Goal: Task Accomplishment & Management: Complete application form

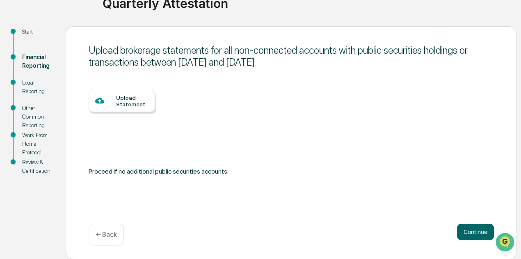
click at [115, 103] on div at bounding box center [105, 101] width 21 height 10
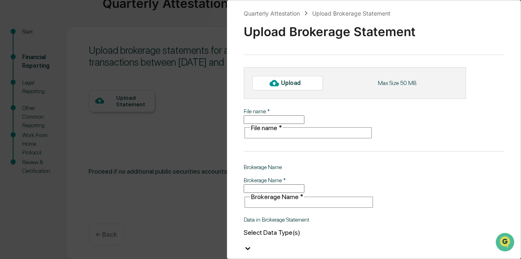
click at [270, 84] on div at bounding box center [274, 82] width 13 height 13
click at [280, 84] on div at bounding box center [274, 82] width 13 height 13
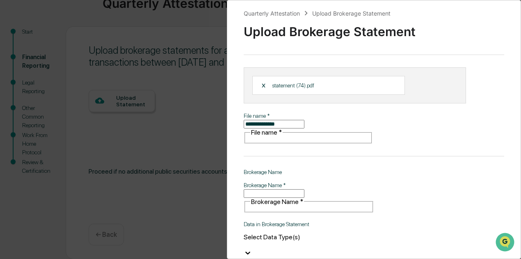
drag, startPoint x: 287, startPoint y: 123, endPoint x: 177, endPoint y: 117, distance: 109.4
click at [177, 117] on div "**********" at bounding box center [260, 129] width 521 height 259
type input "**********"
click at [289, 189] on input "Brokerage Name   *" at bounding box center [274, 193] width 61 height 9
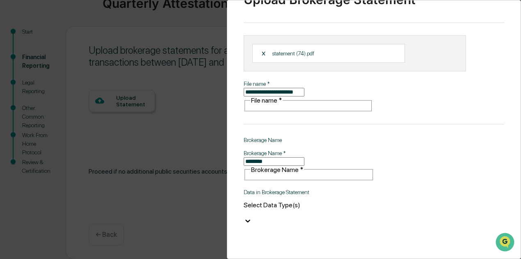
scroll to position [73, 0]
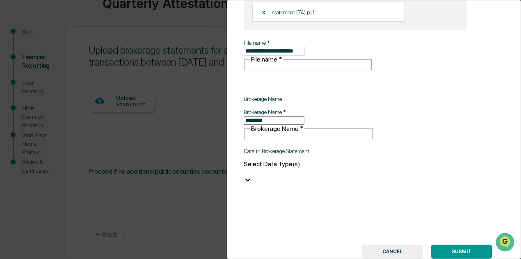
type input "********"
click at [252, 176] on icon at bounding box center [248, 180] width 8 height 8
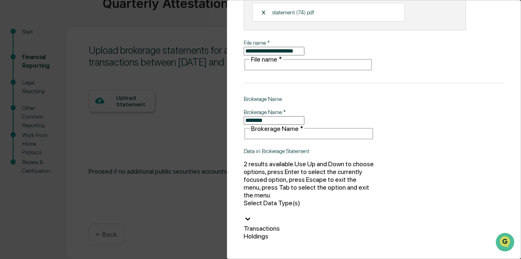
click at [415, 97] on div "**********" at bounding box center [374, 129] width 294 height 259
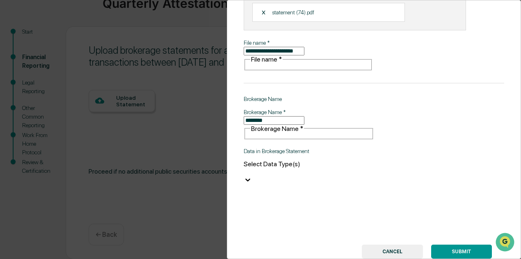
click at [462, 245] on button "SUBMIT" at bounding box center [461, 252] width 61 height 14
click at [252, 176] on icon at bounding box center [248, 180] width 8 height 8
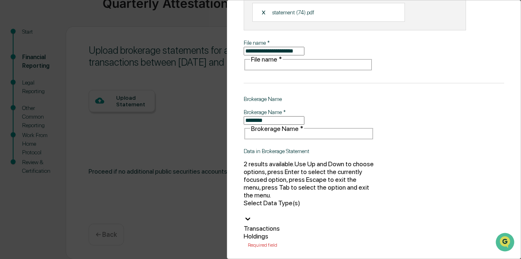
drag, startPoint x: 281, startPoint y: 185, endPoint x: 361, endPoint y: 199, distance: 81.3
click at [282, 232] on div "Holdings" at bounding box center [309, 236] width 131 height 8
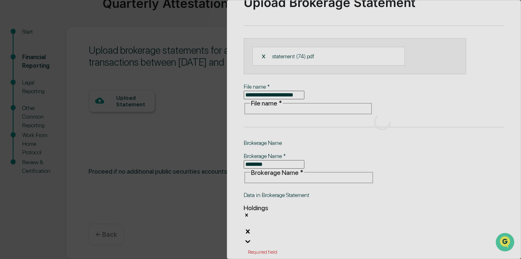
scroll to position [0, 0]
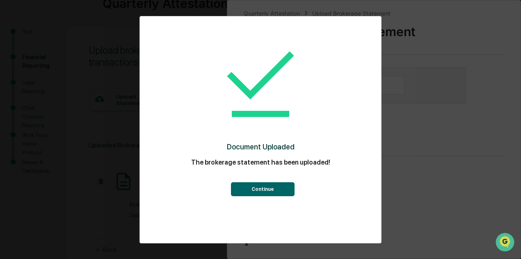
click at [281, 189] on button "Continue" at bounding box center [263, 189] width 64 height 14
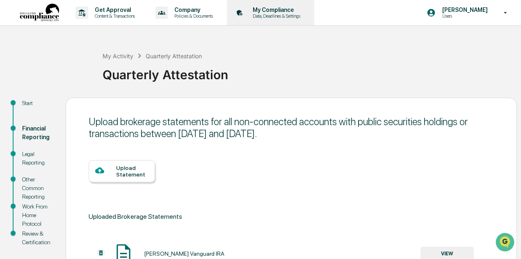
click at [259, 14] on p "Data, Deadlines & Settings" at bounding box center [275, 16] width 58 height 6
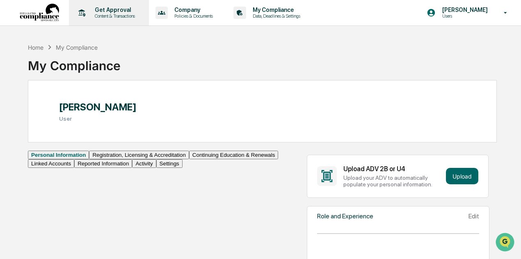
click at [110, 9] on p "Get Approval" at bounding box center [113, 10] width 51 height 7
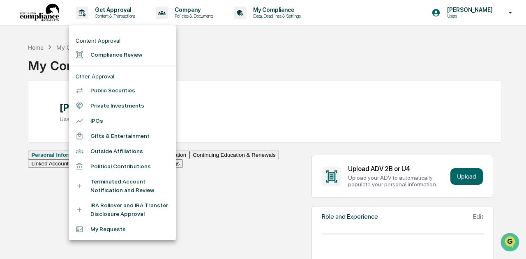
click at [308, 55] on div at bounding box center [263, 129] width 526 height 259
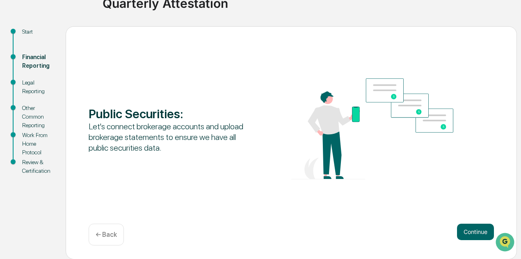
scroll to position [71, 0]
click at [463, 227] on button "Continue" at bounding box center [475, 232] width 37 height 16
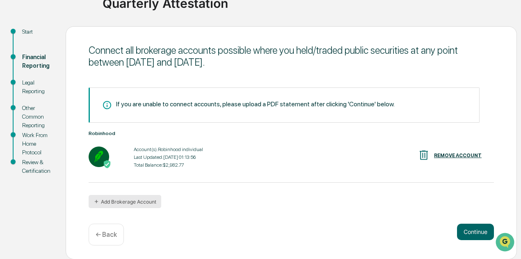
click at [145, 204] on button "Add Brokerage Account" at bounding box center [125, 201] width 73 height 13
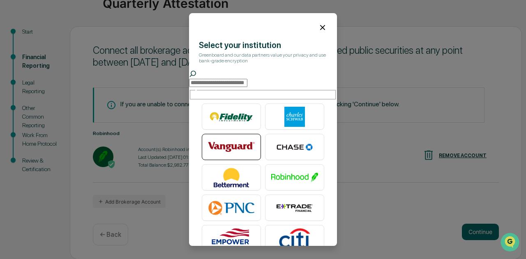
click at [236, 144] on img at bounding box center [231, 147] width 47 height 21
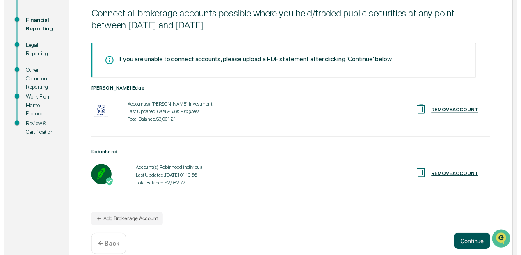
scroll to position [121, 0]
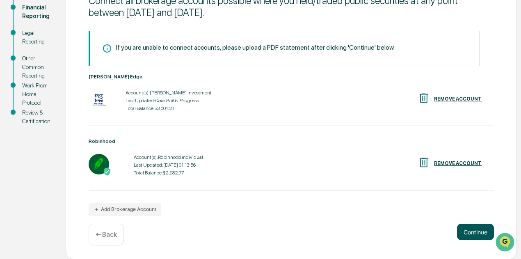
click at [483, 230] on button "Continue" at bounding box center [475, 232] width 37 height 16
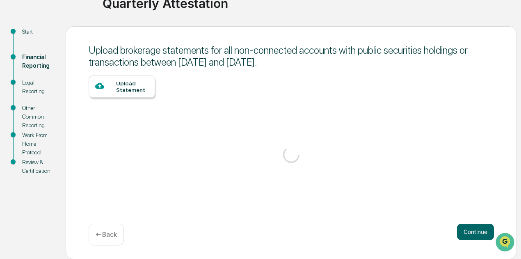
scroll to position [88, 0]
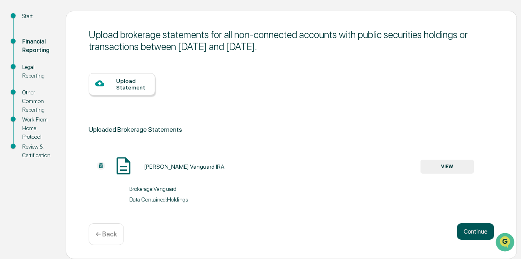
click at [482, 233] on button "Continue" at bounding box center [475, 231] width 37 height 16
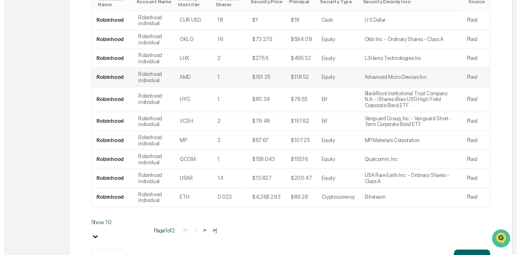
scroll to position [282, 0]
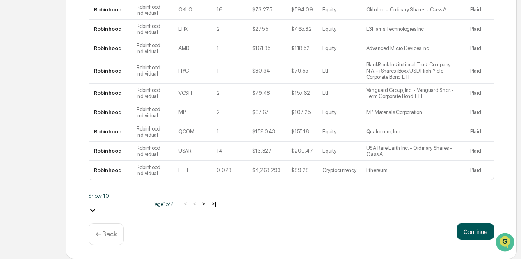
click at [465, 230] on button "Continue" at bounding box center [475, 231] width 37 height 16
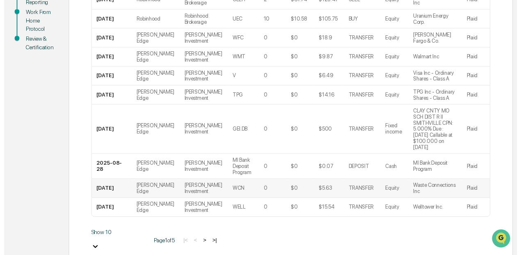
scroll to position [223, 0]
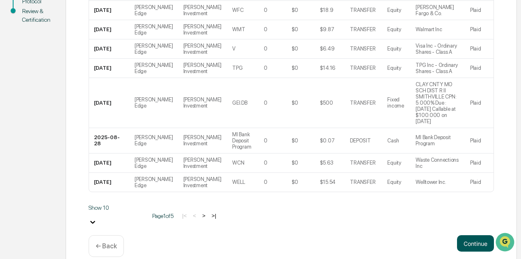
click at [475, 237] on button "Continue" at bounding box center [475, 243] width 37 height 16
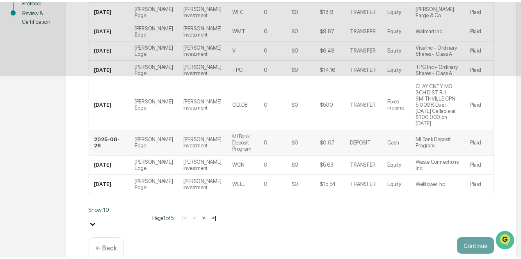
scroll to position [71, 0]
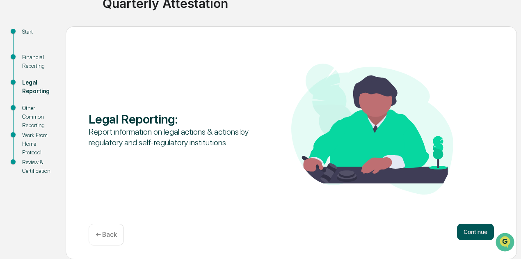
click at [469, 229] on button "Continue" at bounding box center [475, 232] width 37 height 16
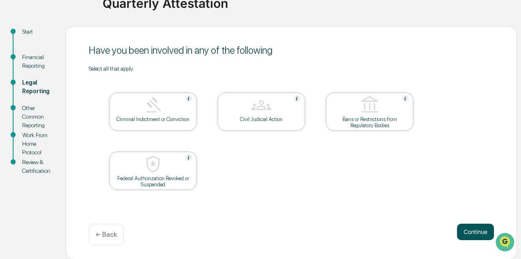
click at [470, 232] on button "Continue" at bounding box center [475, 232] width 37 height 16
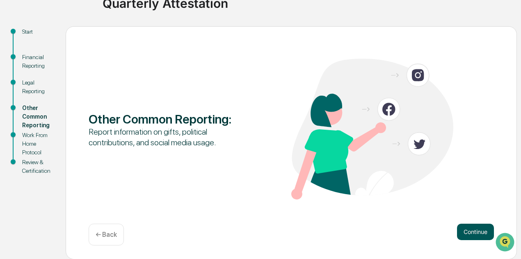
click at [469, 230] on button "Continue" at bounding box center [475, 232] width 37 height 16
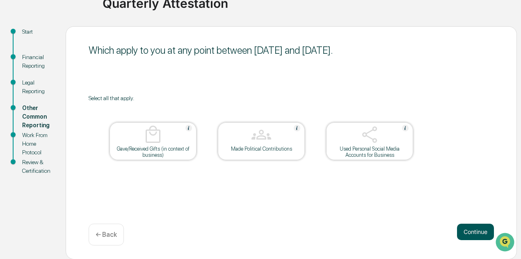
click at [471, 228] on button "Continue" at bounding box center [475, 232] width 37 height 16
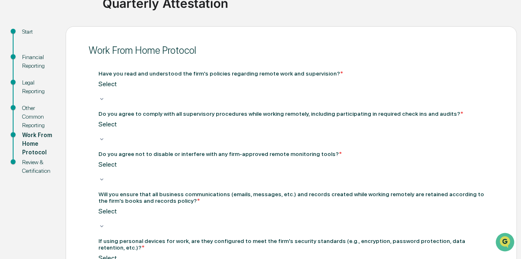
click at [259, 83] on div "Select" at bounding box center [292, 88] width 386 height 16
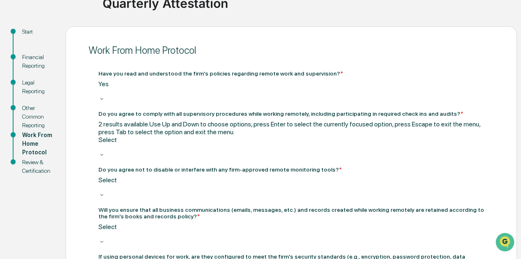
click at [242, 144] on div at bounding box center [292, 148] width 386 height 8
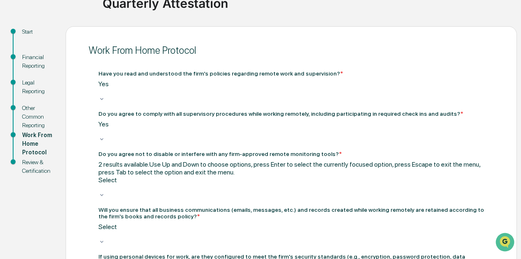
click at [232, 184] on div at bounding box center [292, 188] width 386 height 8
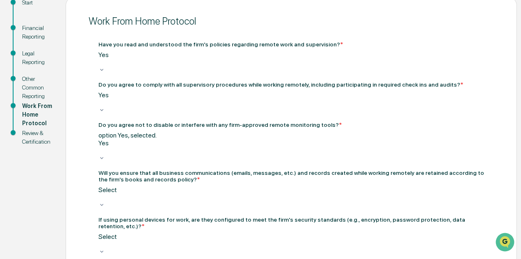
scroll to position [112, 0]
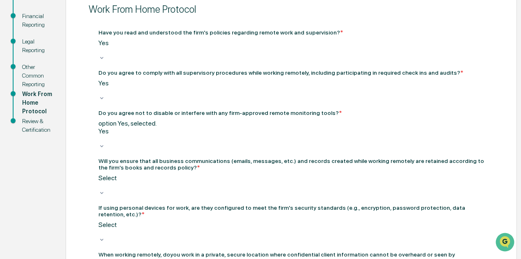
click at [224, 55] on div at bounding box center [292, 51] width 386 height 8
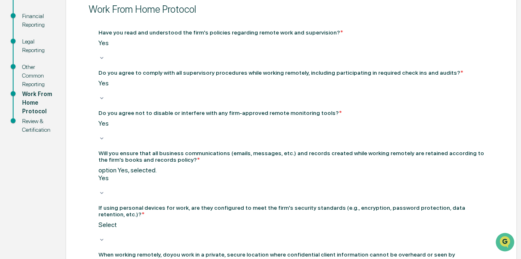
scroll to position [154, 0]
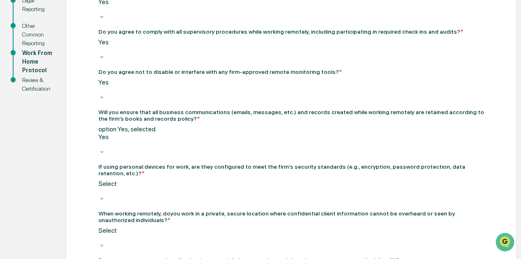
click at [230, 14] on div at bounding box center [292, 10] width 386 height 8
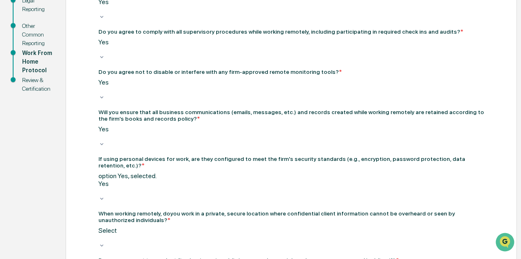
scroll to position [195, 0]
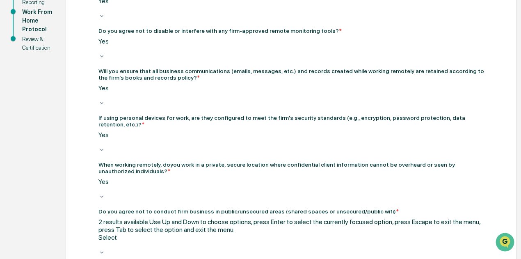
click at [167, 241] on div at bounding box center [292, 245] width 386 height 8
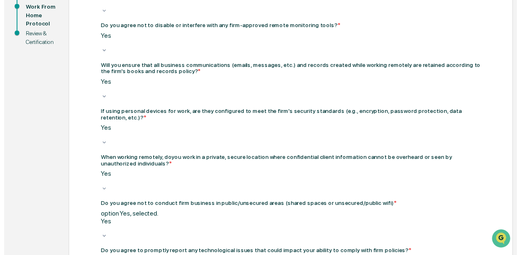
scroll to position [201, 0]
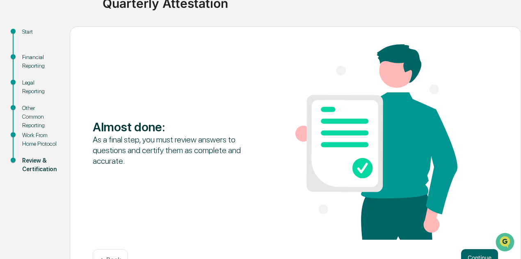
scroll to position [98, 0]
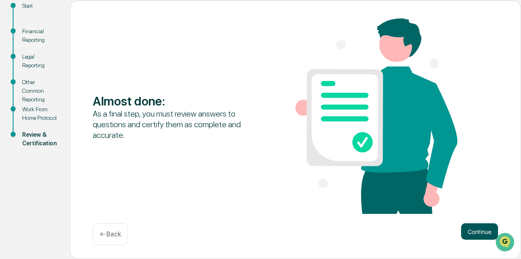
click at [467, 231] on button "Continue" at bounding box center [479, 231] width 37 height 16
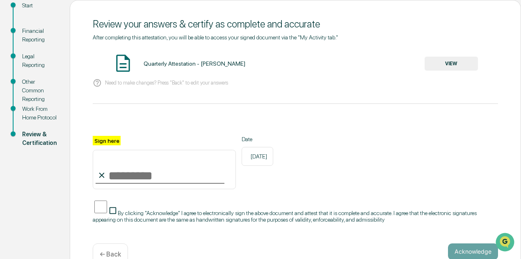
click at [131, 180] on input "Sign here" at bounding box center [164, 169] width 143 height 39
type input "**********"
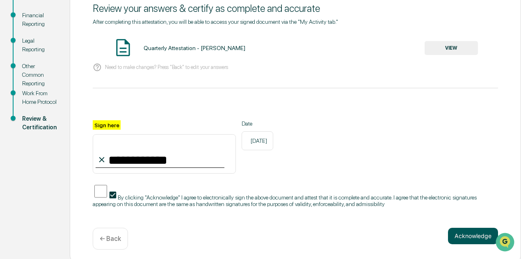
click at [468, 234] on button "Acknowledge" at bounding box center [473, 236] width 50 height 16
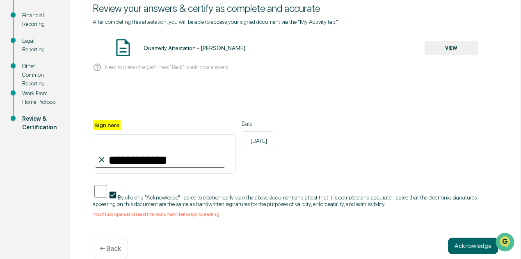
click at [438, 50] on button "VIEW" at bounding box center [451, 48] width 53 height 14
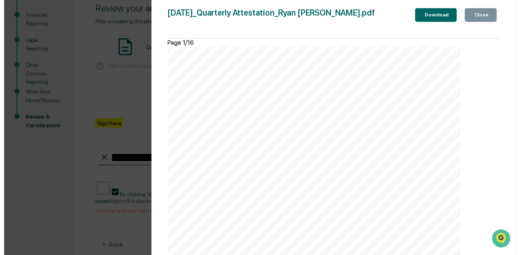
scroll to position [5421, 0]
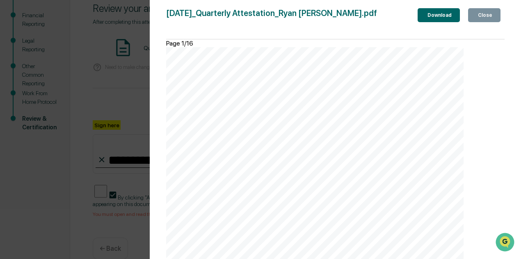
click at [480, 16] on div "Close" at bounding box center [485, 15] width 16 height 6
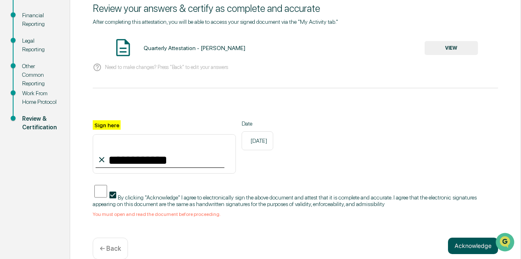
click at [465, 242] on button "Acknowledge" at bounding box center [473, 246] width 50 height 16
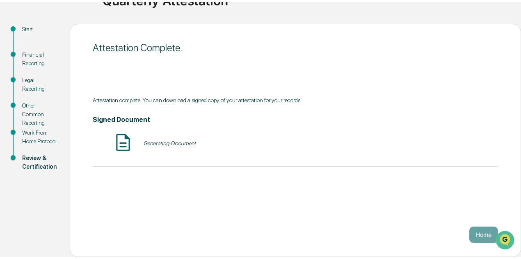
scroll to position [71, 0]
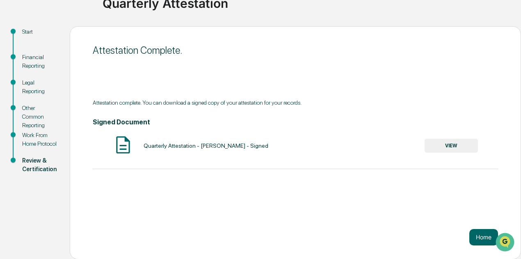
click at [438, 144] on button "VIEW" at bounding box center [451, 146] width 53 height 14
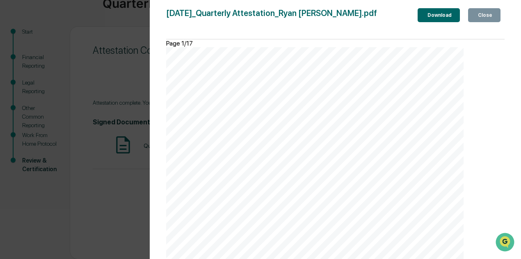
click at [484, 17] on div "Close" at bounding box center [485, 15] width 16 height 6
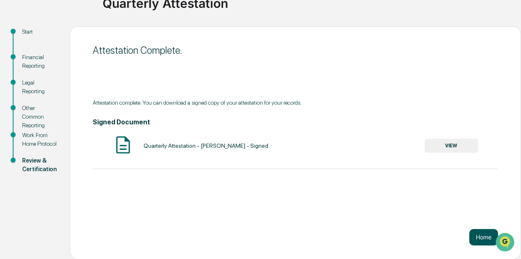
click at [479, 239] on button "Home" at bounding box center [484, 237] width 29 height 16
